Goal: Information Seeking & Learning: Learn about a topic

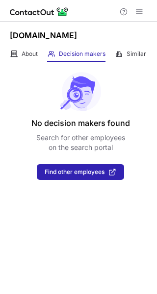
click at [39, 61] on div "About About Company Decision makers View Employees Similar Similar Companies" at bounding box center [76, 54] width 152 height 16
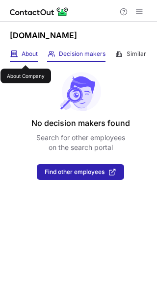
click at [25, 56] on span "About" at bounding box center [30, 54] width 16 height 8
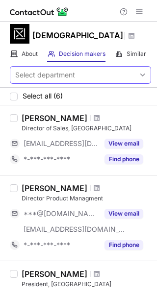
paste input "**********"
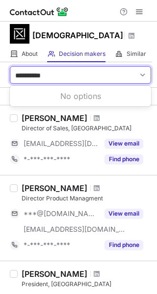
click at [31, 82] on div "**********" at bounding box center [72, 75] width 125 height 16
type input "**********"
click at [30, 59] on div "About About Company" at bounding box center [24, 54] width 28 height 16
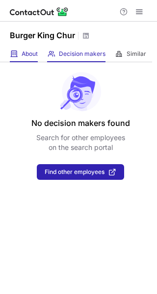
click at [35, 54] on span "About" at bounding box center [30, 54] width 16 height 8
click at [14, 51] on span at bounding box center [14, 54] width 8 height 8
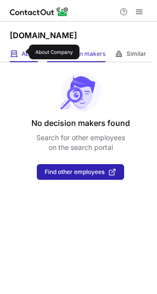
click at [23, 52] on span "About" at bounding box center [30, 54] width 16 height 8
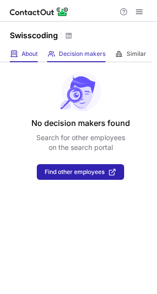
click at [22, 55] on span "About" at bounding box center [30, 54] width 16 height 8
click at [27, 49] on div "About About Company" at bounding box center [24, 54] width 28 height 16
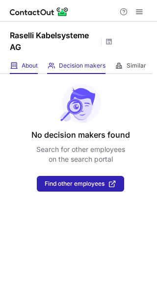
click at [17, 72] on div "About About Company" at bounding box center [24, 66] width 28 height 16
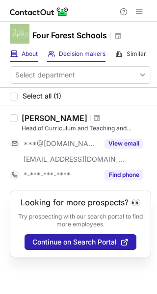
click at [19, 53] on div "About About Company" at bounding box center [24, 54] width 28 height 16
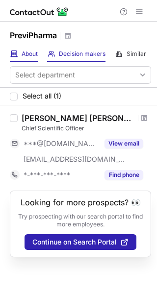
click at [24, 60] on div "About About Company" at bounding box center [24, 54] width 28 height 16
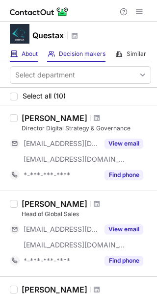
click at [23, 58] on div "About About Company" at bounding box center [24, 54] width 28 height 16
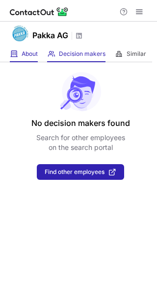
click at [21, 54] on div "About About Company" at bounding box center [24, 54] width 28 height 16
click at [20, 64] on div "No decision makers found Search for other employees on the search portal Find o…" at bounding box center [78, 121] width 157 height 118
click at [21, 57] on div "About About Company" at bounding box center [24, 54] width 28 height 16
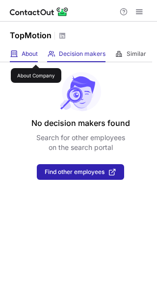
click at [36, 56] on span "About" at bounding box center [30, 54] width 16 height 8
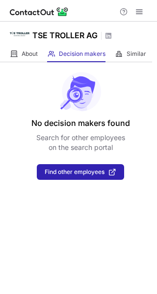
click at [11, 62] on div "No decision makers found Search for other employees on the search portal Find o…" at bounding box center [78, 121] width 157 height 118
click at [19, 55] on div "About About Company" at bounding box center [24, 54] width 28 height 16
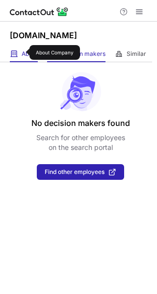
click at [23, 52] on span "About" at bounding box center [30, 54] width 16 height 8
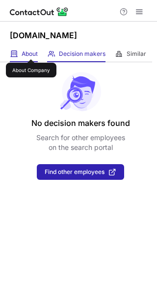
click at [30, 51] on span "About" at bounding box center [30, 54] width 16 height 8
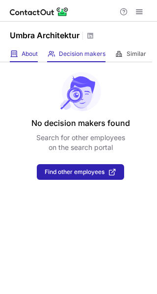
click at [16, 54] on span at bounding box center [14, 54] width 8 height 8
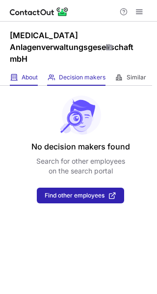
click at [20, 78] on div "About About Company" at bounding box center [24, 78] width 28 height 16
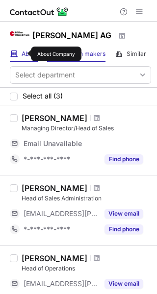
click at [25, 54] on span "About" at bounding box center [30, 54] width 16 height 8
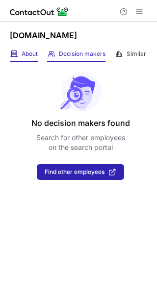
drag, startPoint x: 20, startPoint y: 53, endPoint x: 33, endPoint y: 54, distance: 13.8
click at [20, 53] on div "About About Company" at bounding box center [24, 54] width 28 height 16
click at [29, 58] on div "About About Company" at bounding box center [24, 54] width 28 height 16
